Goal: Task Accomplishment & Management: Manage account settings

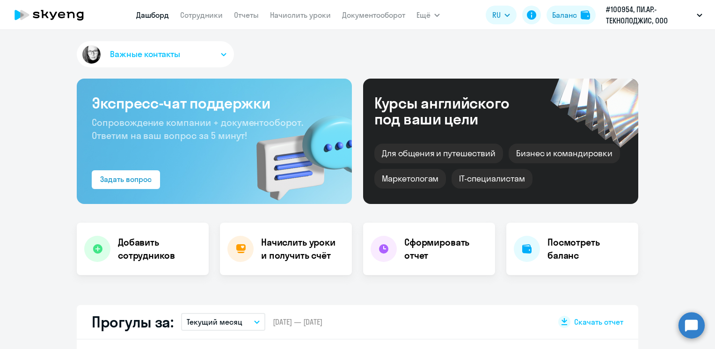
select select "30"
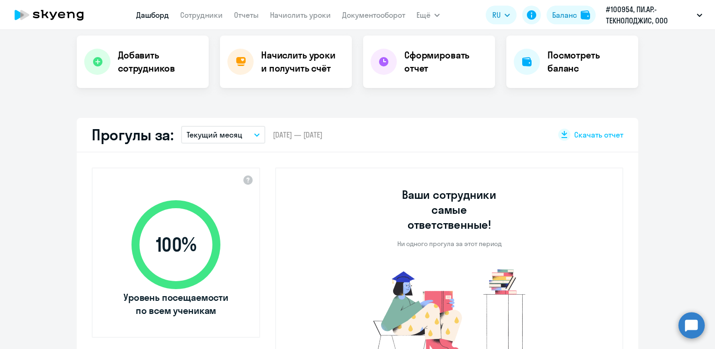
scroll to position [94, 0]
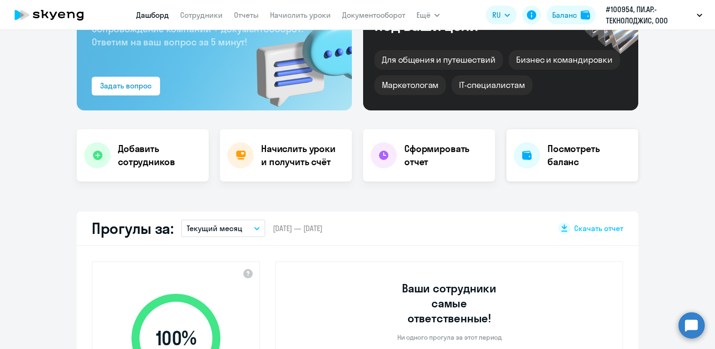
click at [547, 163] on h4 "Посмотреть баланс" at bounding box center [588, 155] width 83 height 26
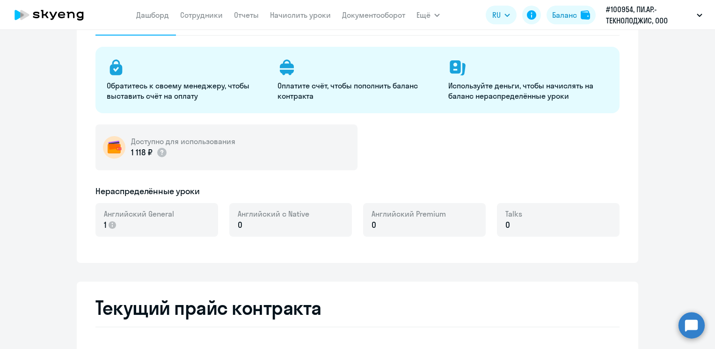
select select "english_adult_not_native_speaker"
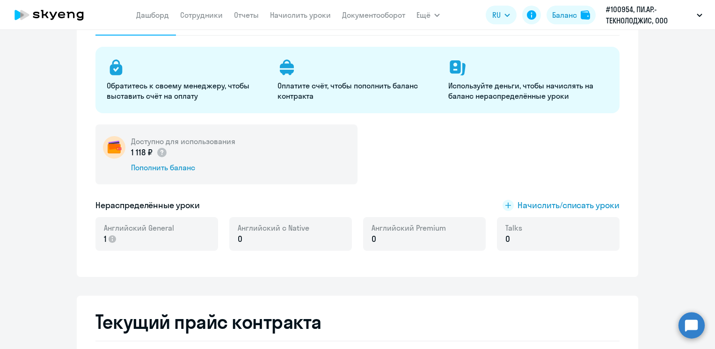
click at [155, 237] on p "1" at bounding box center [139, 239] width 70 height 12
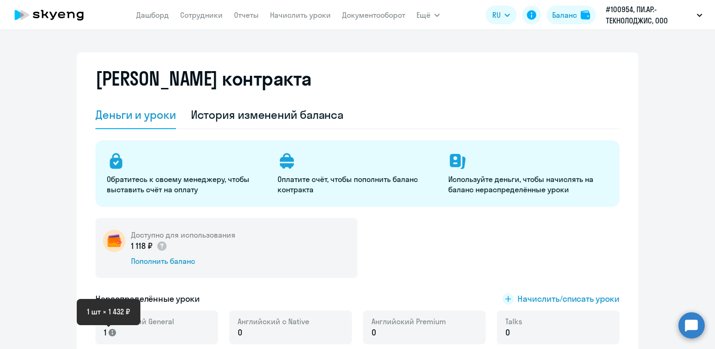
click at [109, 332] on icon at bounding box center [112, 332] width 7 height 7
click at [107, 321] on span "Английский General" at bounding box center [139, 321] width 70 height 10
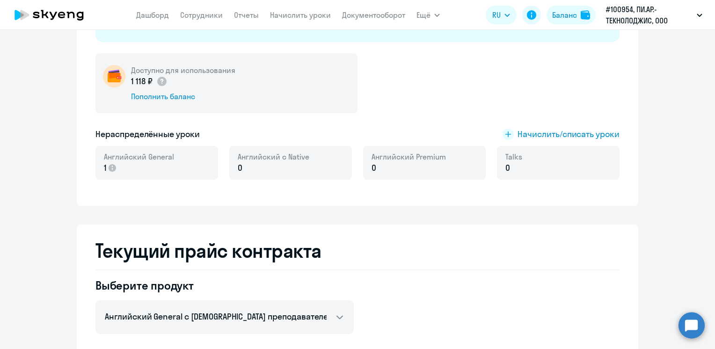
scroll to position [187, 0]
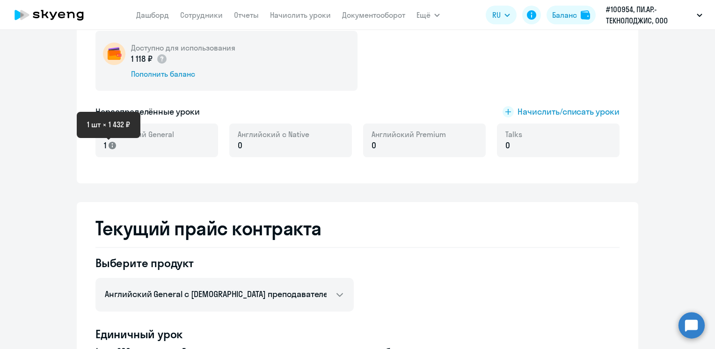
click at [110, 145] on icon at bounding box center [112, 145] width 7 height 7
click at [535, 112] on span "Начислить/списать уроки" at bounding box center [568, 112] width 102 height 12
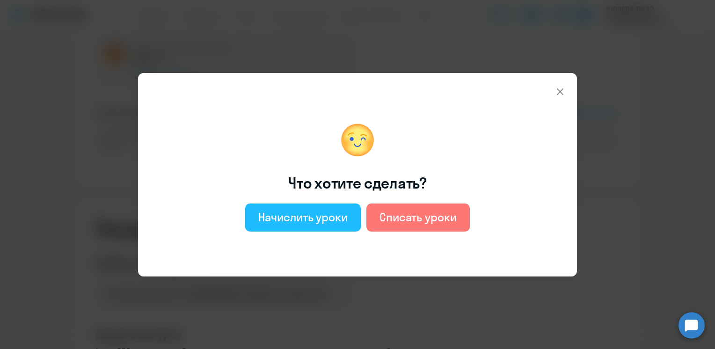
click at [296, 222] on div "Начислить уроки" at bounding box center [302, 217] width 89 height 15
select select "english_adult_not_native_speaker"
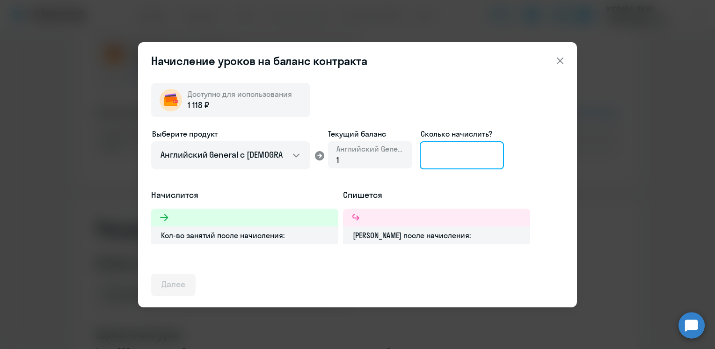
click at [434, 157] on input at bounding box center [462, 155] width 84 height 28
type input "1"
drag, startPoint x: 442, startPoint y: 160, endPoint x: 393, endPoint y: 160, distance: 48.2
click at [393, 160] on div "Выберите продукт Английский General с русскоговорящим преподавателем Английский…" at bounding box center [357, 158] width 413 height 61
click at [165, 216] on icon at bounding box center [164, 217] width 8 height 7
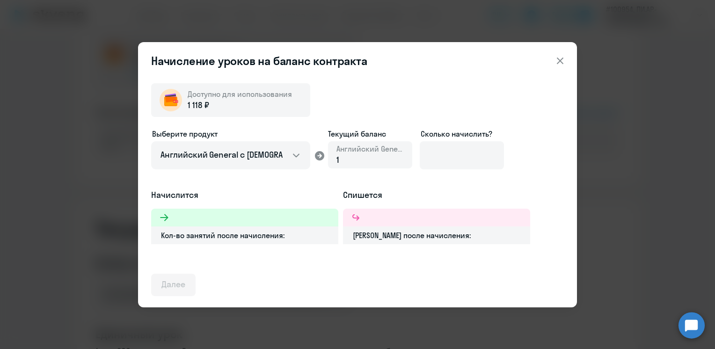
click at [165, 216] on icon at bounding box center [164, 217] width 8 height 7
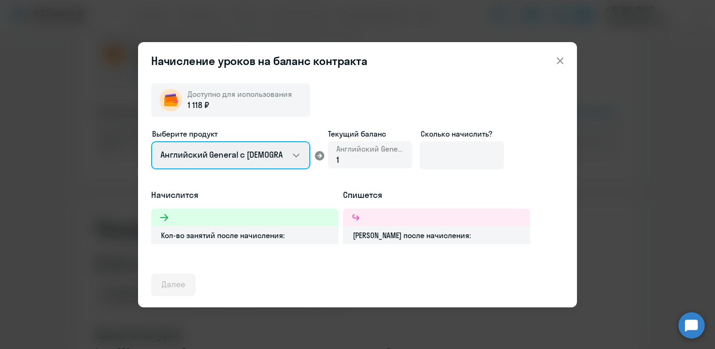
click at [235, 154] on select "Английский General с [DEMOGRAPHIC_DATA] преподавателем Английский General с [DE…" at bounding box center [230, 155] width 159 height 28
click at [151, 141] on select "Английский General с [DEMOGRAPHIC_DATA] преподавателем Английский General с [DE…" at bounding box center [230, 155] width 159 height 28
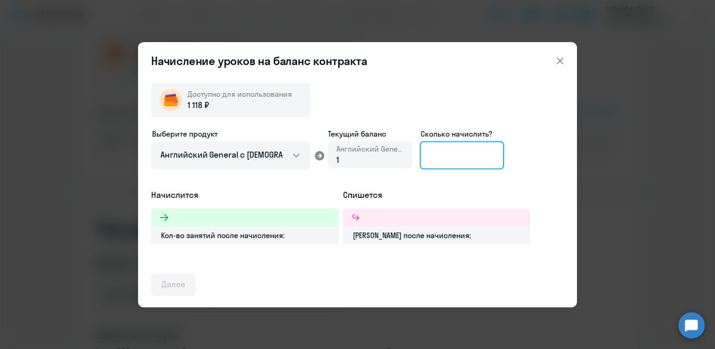
click at [457, 155] on input at bounding box center [462, 155] width 84 height 28
click at [454, 159] on input "1" at bounding box center [462, 155] width 84 height 28
type input "1"
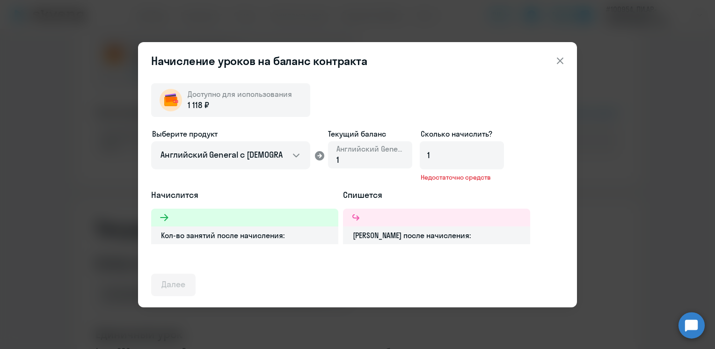
click at [375, 186] on div "Выберите продукт Английский General с русскоговорящим преподавателем Английский…" at bounding box center [357, 158] width 413 height 61
click at [347, 161] on div "1" at bounding box center [369, 160] width 67 height 12
click at [301, 188] on div "Выберите продукт Английский General с русскоговорящим преподавателем Английский…" at bounding box center [357, 158] width 413 height 61
drag, startPoint x: 188, startPoint y: 199, endPoint x: 198, endPoint y: 194, distance: 10.7
click at [198, 194] on h5 "Начислится" at bounding box center [244, 195] width 187 height 12
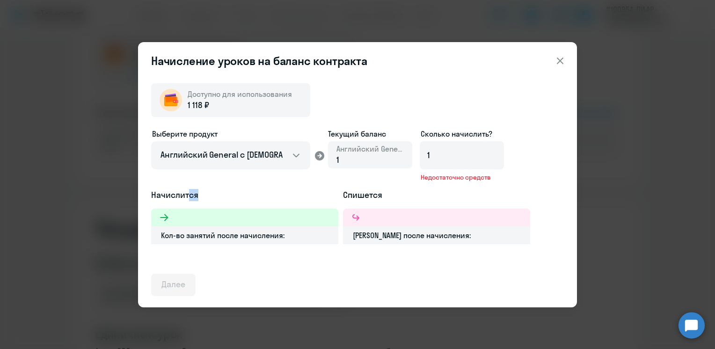
click at [557, 59] on icon at bounding box center [559, 60] width 11 height 11
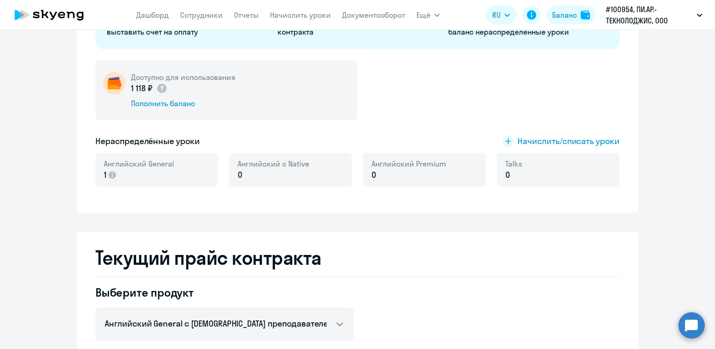
scroll to position [3, 0]
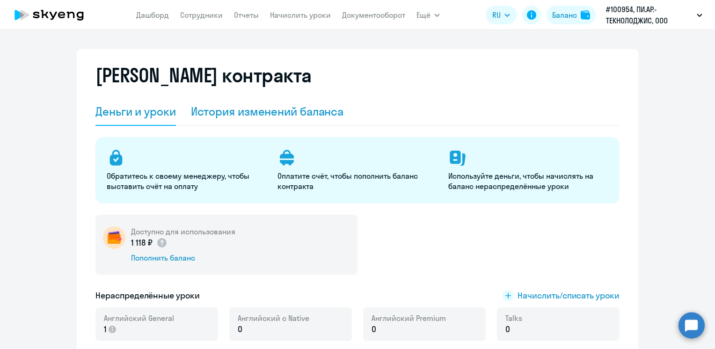
click at [269, 109] on div "История изменений баланса" at bounding box center [267, 111] width 153 height 15
